Goal: Task Accomplishment & Management: Manage account settings

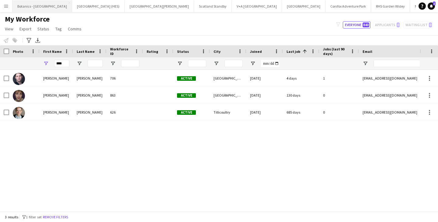
click at [25, 5] on button "Botanics - [GEOGRAPHIC_DATA] Close" at bounding box center [42, 6] width 60 height 12
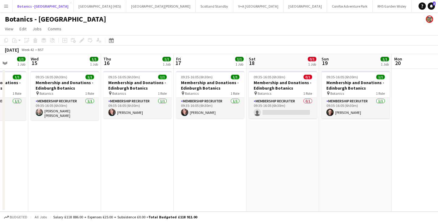
scroll to position [0, 192]
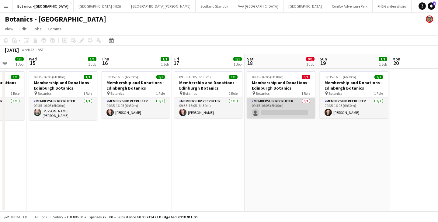
click at [266, 103] on app-card-role "Membership Recruiter 0/1 09:35-16:05 (6h30m) single-neutral-actions" at bounding box center [281, 108] width 68 height 21
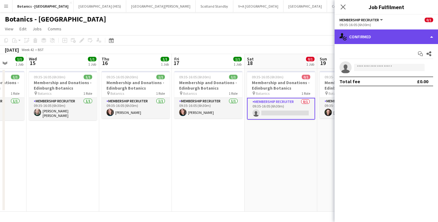
click at [266, 36] on div "single-neutral-actions-check-2 Confirmed" at bounding box center [385, 36] width 103 height 15
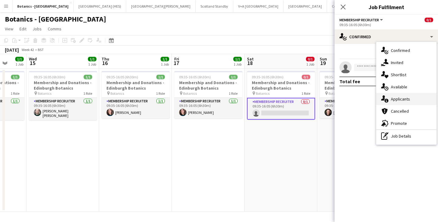
click at [266, 103] on div "single-neutral-actions-information Applicants" at bounding box center [406, 99] width 60 height 12
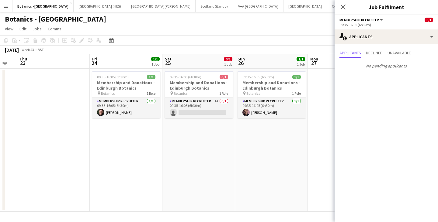
scroll to position [0, 201]
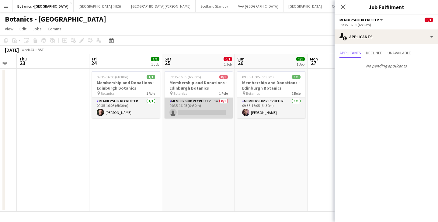
click at [185, 101] on app-card-role "Membership Recruiter 1A 0/1 09:35-16:05 (6h30m) single-neutral-actions" at bounding box center [198, 108] width 68 height 21
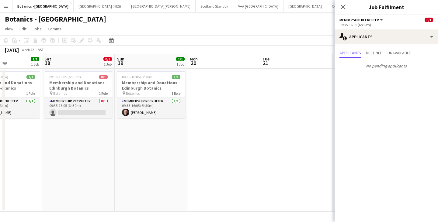
scroll to position [0, 176]
click at [121, 162] on app-date-cell "09:35-16:05 (6h30m) 1/1 Membership and Donations - Edinburgh Botanics pin Botan…" at bounding box center [151, 140] width 73 height 143
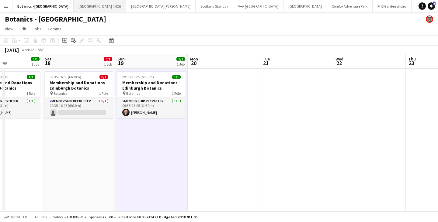
click at [74, 5] on button "[GEOGRAPHIC_DATA] (HES) Close" at bounding box center [100, 6] width 53 height 12
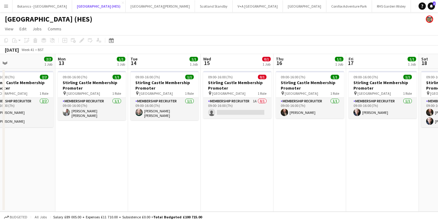
scroll to position [0, 236]
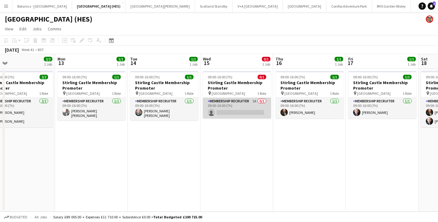
click at [247, 106] on app-card-role "Membership Recruiter 1A 0/1 09:00-16:00 (7h) single-neutral-actions" at bounding box center [237, 108] width 68 height 21
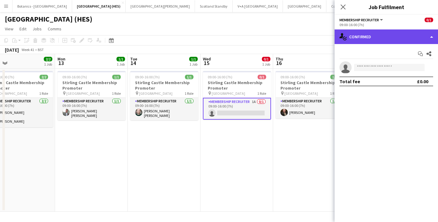
click at [266, 35] on div "single-neutral-actions-check-2 Confirmed" at bounding box center [385, 36] width 103 height 15
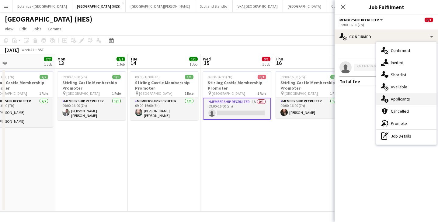
click at [266, 96] on span "Applicants" at bounding box center [400, 98] width 19 height 5
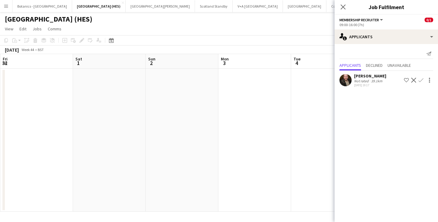
scroll to position [0, 217]
click at [134, 7] on button "[GEOGRAPHIC_DATA][PERSON_NAME] [GEOGRAPHIC_DATA] Close" at bounding box center [160, 6] width 69 height 12
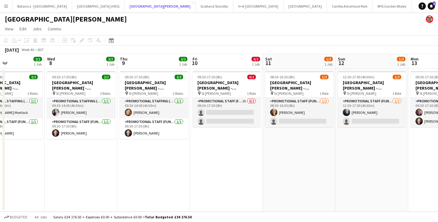
scroll to position [0, 174]
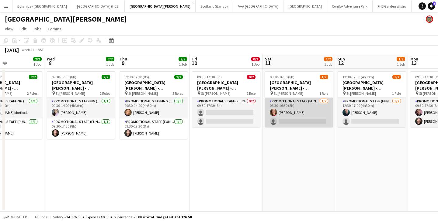
click at [266, 100] on app-card-role "Promotional Staff (Fundraiser) [DATE] 08:30-16:30 (8h) [PERSON_NAME] single-neu…" at bounding box center [299, 112] width 68 height 29
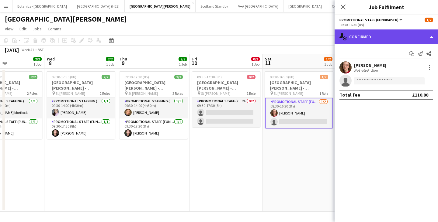
click at [266, 34] on div "single-neutral-actions-check-2 Confirmed" at bounding box center [385, 36] width 103 height 15
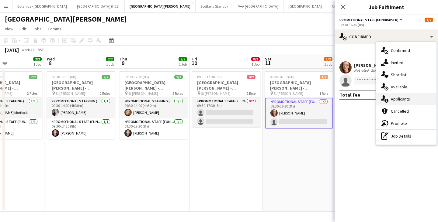
click at [266, 100] on span "Applicants" at bounding box center [400, 98] width 19 height 5
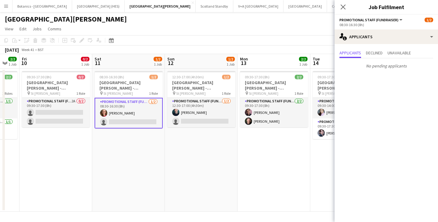
scroll to position [0, 200]
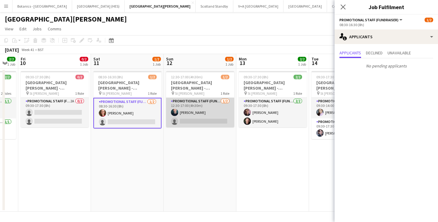
click at [214, 113] on app-card-role "Promotional Staff (Fundraiser) [DATE] 12:30-17:00 (4h30m) [PERSON_NAME] single-…" at bounding box center [200, 112] width 68 height 29
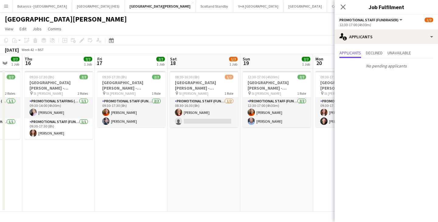
scroll to position [0, 196]
click at [214, 113] on app-card-role "Promotional Staff (Fundraiser) [DATE] 08:30-16:30 (8h) [PERSON_NAME] single-neu…" at bounding box center [204, 112] width 68 height 29
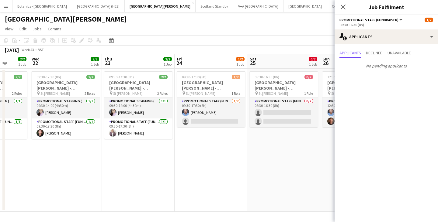
scroll to position [0, 189]
click at [214, 113] on app-card-role "Promotional Staff (Fundraiser) [DATE] 09:30-17:30 (8h) [PERSON_NAME] single-neu…" at bounding box center [211, 112] width 68 height 29
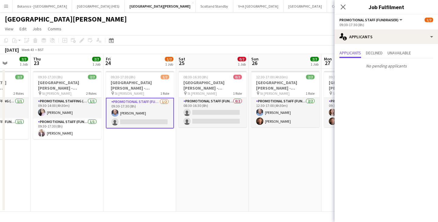
click at [214, 113] on app-card-role "Promotional Staff (Fundraiser) 0/2 08:30-16:30 (8h) single-neutral-actions sing…" at bounding box center [212, 112] width 68 height 29
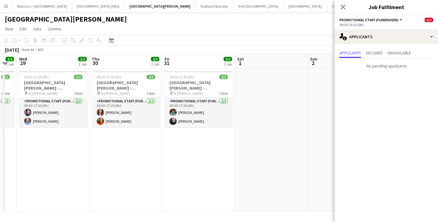
scroll to position [0, 202]
click at [266, 6] on icon at bounding box center [343, 7] width 6 height 6
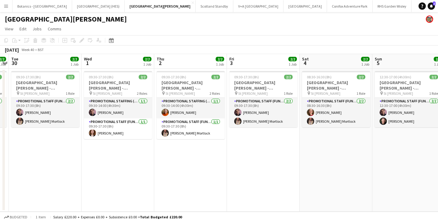
scroll to position [0, 174]
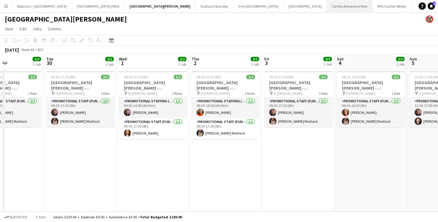
click at [266, 10] on button "Conifox Adventure Park Close" at bounding box center [350, 6] width 46 height 12
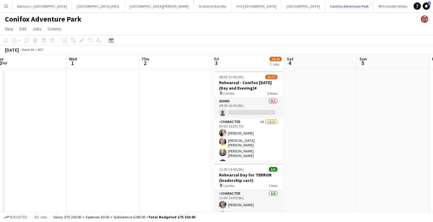
scroll to position [0, 180]
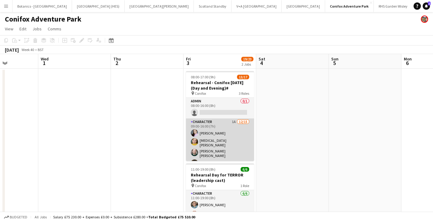
click at [216, 142] on app-card-role "Character 1A [DATE] 09:00-16:00 (7h) [PERSON_NAME] [MEDICAL_DATA][PERSON_NAME] …" at bounding box center [220, 194] width 68 height 150
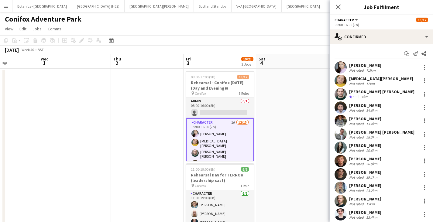
scroll to position [56, 0]
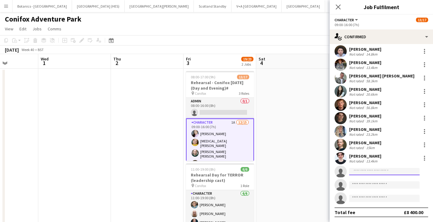
click at [266, 172] on input at bounding box center [384, 171] width 71 height 7
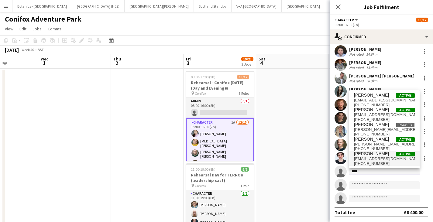
type input "***"
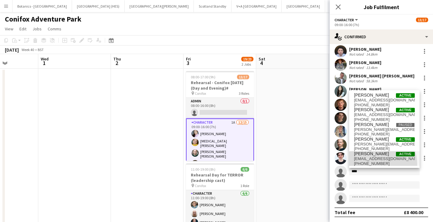
click at [266, 165] on span "[PHONE_NUMBER]" at bounding box center [384, 163] width 61 height 5
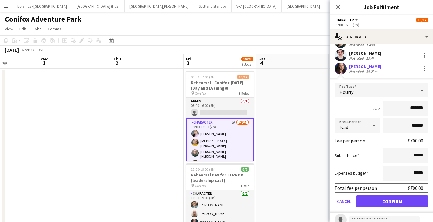
scroll to position [160, 0]
click at [266, 200] on button "Confirm" at bounding box center [392, 201] width 72 height 12
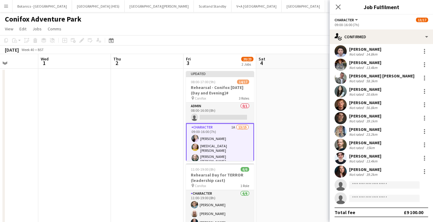
click at [266, 158] on app-date-cell at bounding box center [292, 167] width 73 height 197
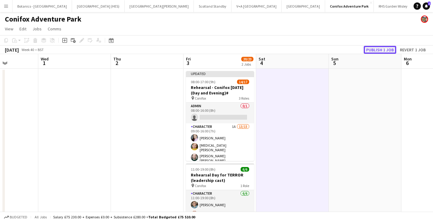
click at [266, 50] on button "Publish 1 job" at bounding box center [380, 50] width 33 height 8
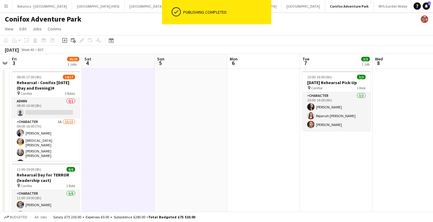
scroll to position [0, 215]
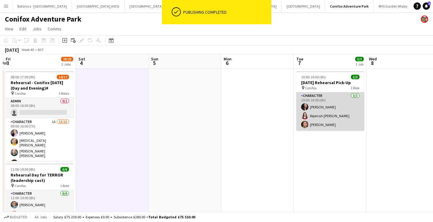
click at [266, 123] on app-card-role "Character [DATE] 10:00-16:00 (6h) [PERSON_NAME] Rejerrah [PERSON_NAME] [PERSON_…" at bounding box center [330, 111] width 68 height 38
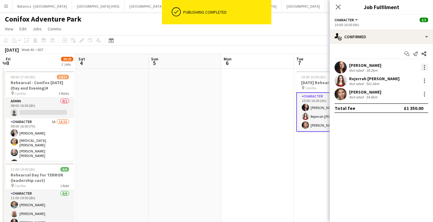
click at [266, 68] on div at bounding box center [424, 67] width 7 height 7
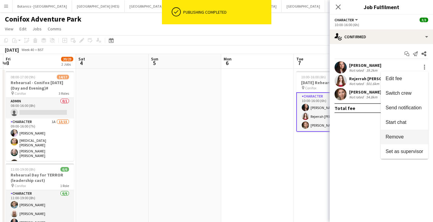
click at [266, 140] on span "Remove" at bounding box center [405, 136] width 38 height 5
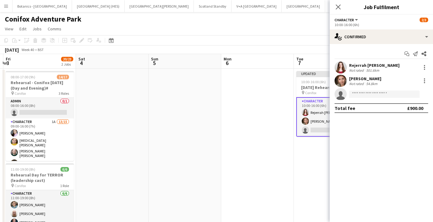
click at [266, 192] on app-date-cell at bounding box center [257, 167] width 73 height 197
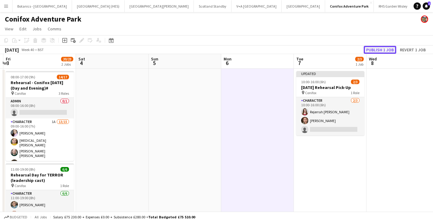
click at [266, 52] on button "Publish 1 job" at bounding box center [380, 50] width 33 height 8
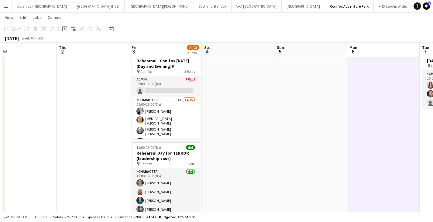
scroll to position [0, 0]
